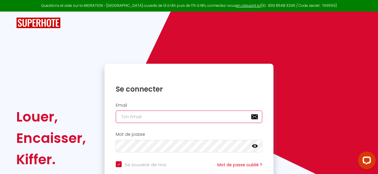
click at [136, 114] on input "email" at bounding box center [189, 116] width 147 height 12
type input "o"
checkbox input "true"
type input "or"
checkbox input "true"
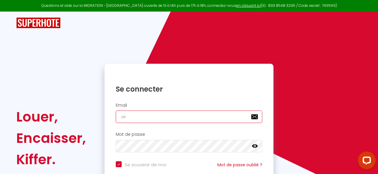
type input "ore"
checkbox input "true"
type input "orel"
checkbox input "true"
type input "oreli"
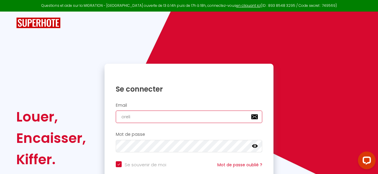
checkbox input "true"
type input "orelie"
checkbox input "true"
type input "orelie."
checkbox input "true"
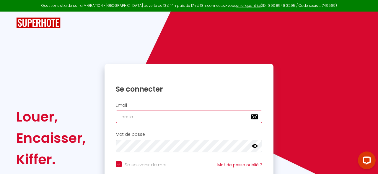
type input "orelie.b"
checkbox input "true"
type input "orelie.bl"
checkbox input "true"
type input "orelie.blo"
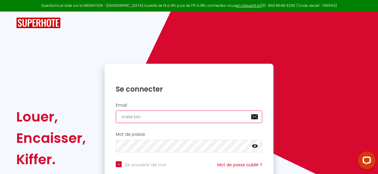
checkbox input "true"
type input "orelie.blon"
checkbox input "true"
type input "orelie.blond"
checkbox input "true"
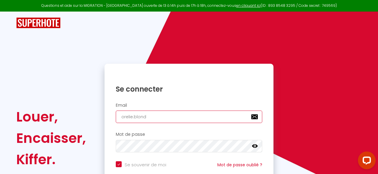
type input "orelie.blonde"
checkbox input "true"
type input "orelie.blondel"
checkbox input "true"
type input "orelie.blondel@"
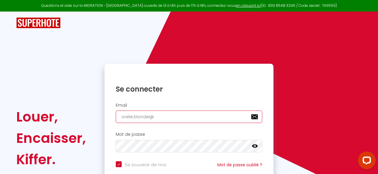
checkbox input "true"
type input "orelie.blondel@g"
checkbox input "true"
type input "orelie.blondel@gm"
checkbox input "true"
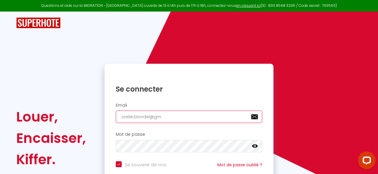
type input "orelie.blondel@gma"
checkbox input "true"
type input "orelie.blondel@gmai"
checkbox input "true"
type input "[EMAIL_ADDRESS]"
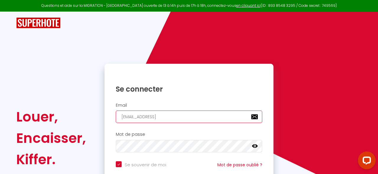
checkbox input "true"
type input "[EMAIL_ADDRESS]."
checkbox input "true"
type input "orelie.blondel@gmail.c"
checkbox input "true"
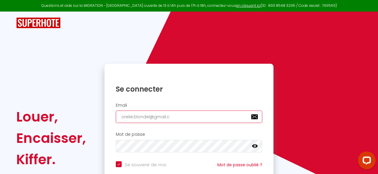
type input "[EMAIL_ADDRESS][DOMAIN_NAME]"
checkbox input "true"
type input "[EMAIL_ADDRESS][DOMAIN_NAME]"
checkbox input "true"
type input "[EMAIL_ADDRESS][DOMAIN_NAME]"
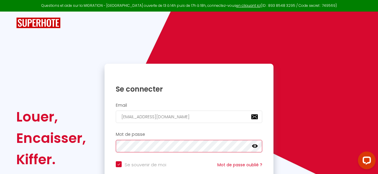
checkbox input "true"
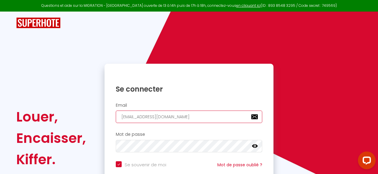
click at [134, 117] on input "[EMAIL_ADDRESS][DOMAIN_NAME]" at bounding box center [189, 116] width 147 height 12
type input "[EMAIL_ADDRESS][DOMAIN_NAME]"
checkbox input "true"
type input "[EMAIL_ADDRESS][DOMAIN_NAME]"
checkbox input "true"
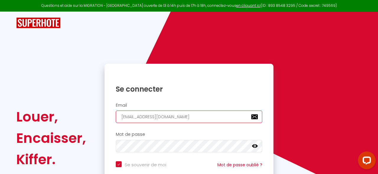
type input "[EMAIL_ADDRESS][DOMAIN_NAME]"
checkbox input "true"
type input "[EMAIL_ADDRESS][DOMAIN_NAME]"
checkbox input "true"
type input "[PERSON_NAME][EMAIL_ADDRESS][DOMAIN_NAME]"
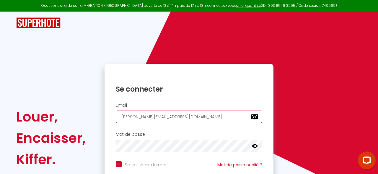
checkbox input "true"
type input ".[EMAIL_ADDRESS][DOMAIN_NAME]"
checkbox input "true"
type input "[PERSON_NAME][EMAIL_ADDRESS][DOMAIN_NAME]"
checkbox input "true"
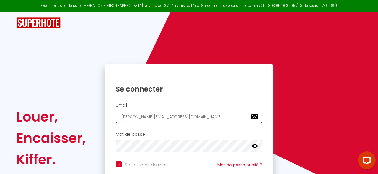
type input "[EMAIL_ADDRESS][DOMAIN_NAME]"
checkbox input "true"
type input "[EMAIL_ADDRESS][DOMAIN_NAME]"
checkbox input "true"
type input "[EMAIL_ADDRESS][DOMAIN_NAME]"
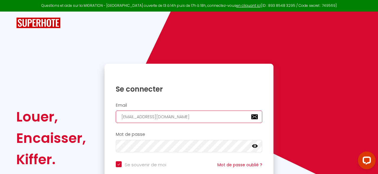
checkbox input "true"
type input "[PERSON_NAME][EMAIL_ADDRESS][DOMAIN_NAME]"
checkbox input "true"
type input "[PERSON_NAME][EMAIL_ADDRESS][DOMAIN_NAME]"
checkbox input "true"
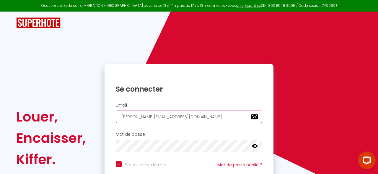
type input "[PERSON_NAME][EMAIL_ADDRESS][DOMAIN_NAME]"
checkbox input "true"
type input "[EMAIL_ADDRESS][DOMAIN_NAME]"
checkbox input "true"
type input "[EMAIL_ADDRESS][DOMAIN_NAME]"
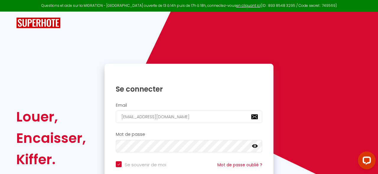
click at [257, 145] on icon at bounding box center [255, 146] width 6 height 4
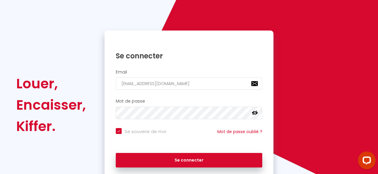
scroll to position [35, 0]
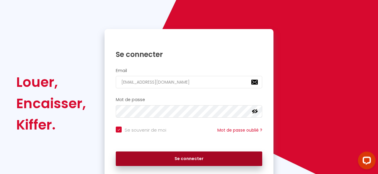
click at [199, 161] on button "Se connecter" at bounding box center [189, 158] width 147 height 15
checkbox input "true"
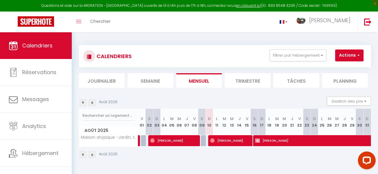
click at [239, 137] on span "[PERSON_NAME]" at bounding box center [229, 139] width 39 height 11
select select "OK"
select select "0"
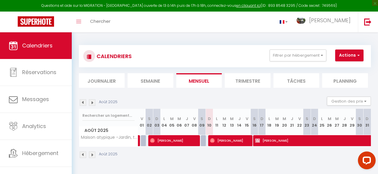
select select "1"
select select
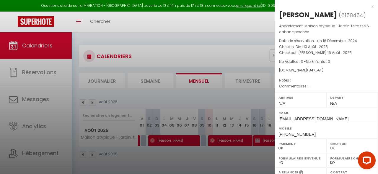
click at [239, 137] on div at bounding box center [189, 87] width 378 height 174
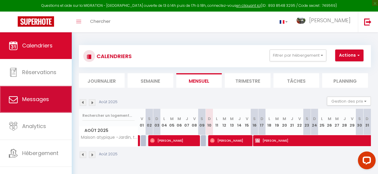
click at [30, 108] on link "Messages" at bounding box center [36, 99] width 72 height 27
select select "message"
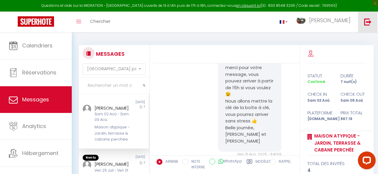
click at [369, 21] on img at bounding box center [367, 21] width 7 height 7
